Goal: Information Seeking & Learning: Learn about a topic

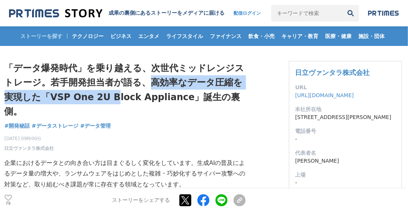
drag, startPoint x: 149, startPoint y: 82, endPoint x: 113, endPoint y: 103, distance: 41.8
click at [113, 103] on h1 "「データ爆発時代」を乗り越える、次世代ミッドレンジストレージ。若手開発担当者が語る、高効率なデータ圧縮を実現した「VSP One 2U Block Appli…" at bounding box center [125, 90] width 241 height 58
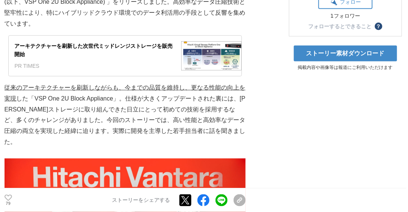
scroll to position [263, 0]
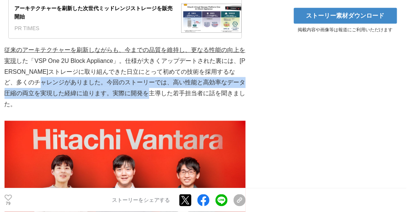
drag, startPoint x: 56, startPoint y: 84, endPoint x: 166, endPoint y: 89, distance: 109.6
click at [166, 89] on p "従来のアーキテクチャーを刷新しながらも、今までの品質を維持し、更なる性能の向上を実現 した「VSP One 2U Block Appliance」。仕様が大き…" at bounding box center [125, 77] width 241 height 65
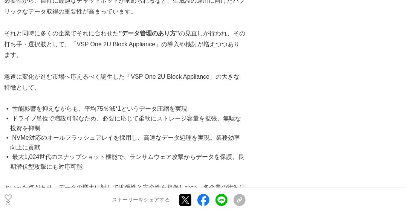
scroll to position [715, 0]
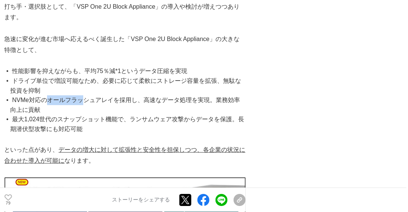
drag, startPoint x: 48, startPoint y: 77, endPoint x: 82, endPoint y: 82, distance: 34.2
click at [82, 95] on li "NVMe対応のオールフラッシュアレイを採用し、高速なデータ処理を実現。業務効率向上に貢献" at bounding box center [128, 104] width 235 height 19
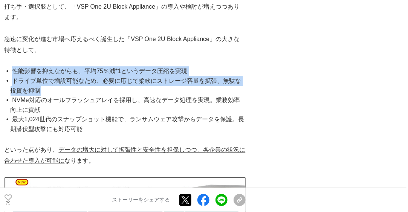
drag, startPoint x: 13, startPoint y: 50, endPoint x: 93, endPoint y: 68, distance: 82.7
click at [93, 68] on ul "性能影響を抑えながらも、平均75％減*1というデータ圧縮を実現 ドライブ単位で増設可能なため、必要に応じて柔軟にストレージ容量を拡張、無駄な投資を抑制 NVM…" at bounding box center [125, 99] width 241 height 67
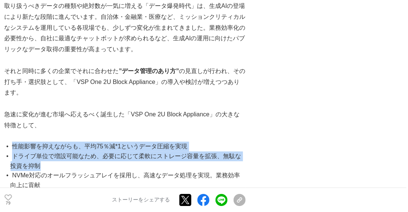
scroll to position [753, 0]
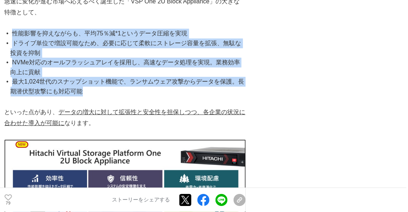
drag, startPoint x: 93, startPoint y: 70, endPoint x: 12, endPoint y: 14, distance: 98.7
click at [12, 29] on ul "性能影響を抑えながらも、平均75％減*1というデータ圧縮を実現 ドライブ単位で増設可能なため、必要に応じて柔軟にストレージ容量を拡張、無駄な投資を抑制 NVM…" at bounding box center [125, 62] width 241 height 67
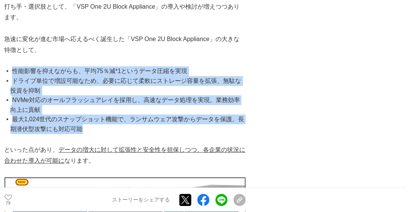
scroll to position [677, 0]
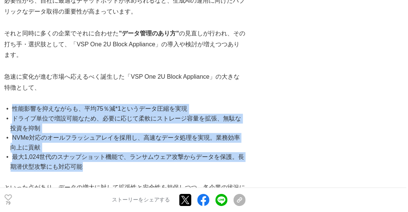
copy ul "性能影響を抑えながらも、平均75％減*1というデータ圧縮を実現 ドライブ単位で増設可能なため、必要に応じて柔軟にストレージ容量を拡張、無駄な投資を抑制 NVM…"
